Goal: Information Seeking & Learning: Find specific fact

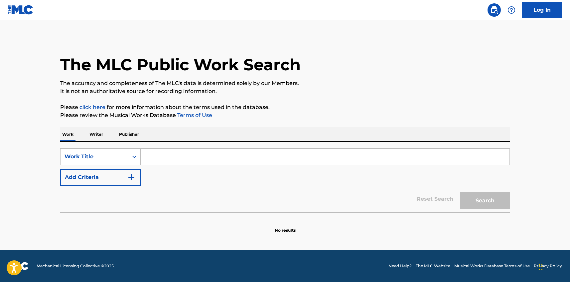
click at [160, 156] on input "Search Form" at bounding box center [325, 156] width 369 height 16
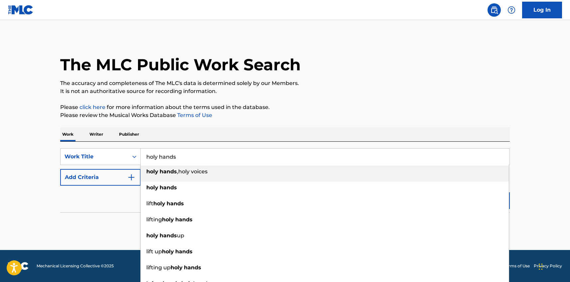
type input "holy hands"
click at [109, 172] on button "Add Criteria" at bounding box center [100, 177] width 81 height 17
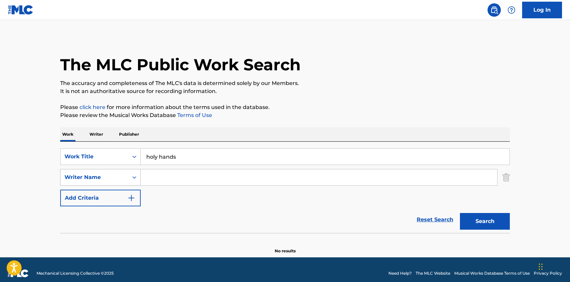
click at [135, 176] on icon "Search Form" at bounding box center [134, 177] width 7 height 7
click at [152, 172] on input "Search Form" at bounding box center [319, 177] width 357 height 16
type input "[PERSON_NAME]"
click at [460, 213] on button "Search" at bounding box center [485, 221] width 50 height 17
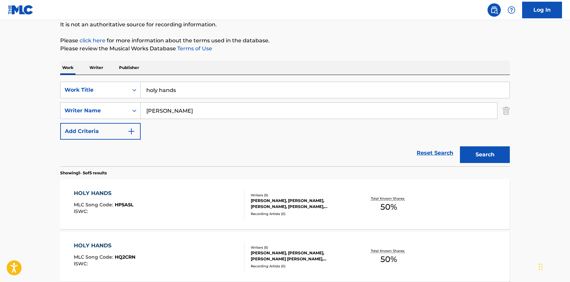
scroll to position [100, 0]
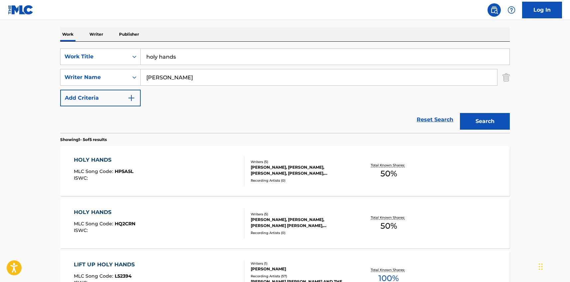
click at [263, 165] on div "[PERSON_NAME], [PERSON_NAME], [PERSON_NAME], [PERSON_NAME], [PERSON_NAME] [PERS…" at bounding box center [301, 170] width 101 height 12
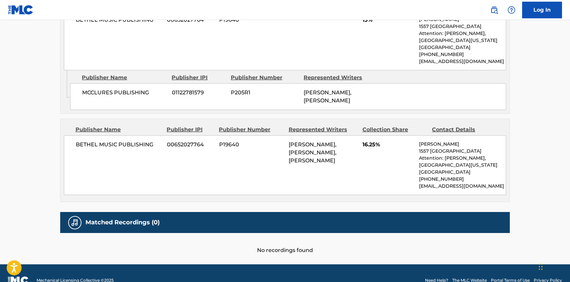
scroll to position [739, 0]
